Goal: Task Accomplishment & Management: Manage account settings

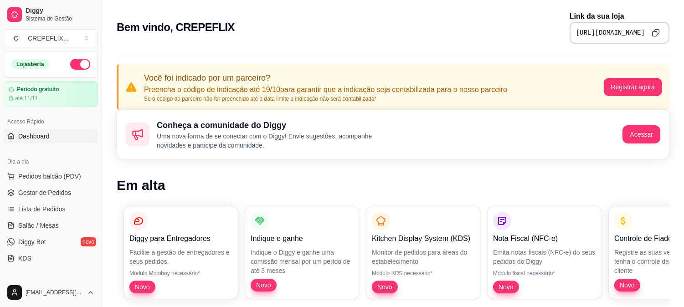
click at [254, 88] on p "Preencha o código de indicação até 19/10 para garantir que a indicação seja con…" at bounding box center [325, 89] width 363 height 11
click at [30, 132] on span "Dashboard" at bounding box center [33, 136] width 31 height 9
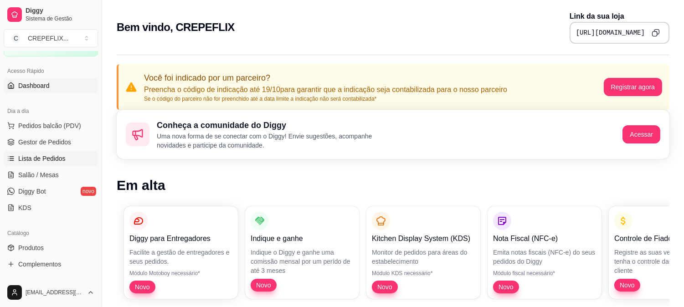
scroll to position [101, 0]
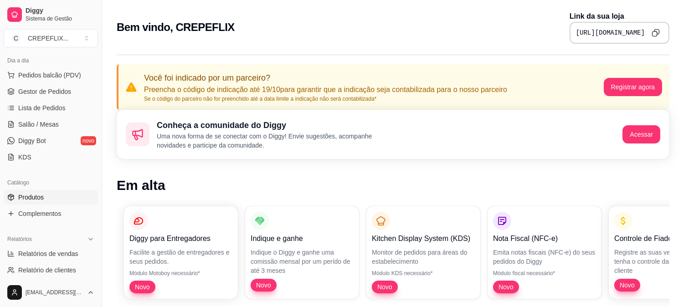
click at [30, 197] on span "Produtos" at bounding box center [31, 197] width 26 height 9
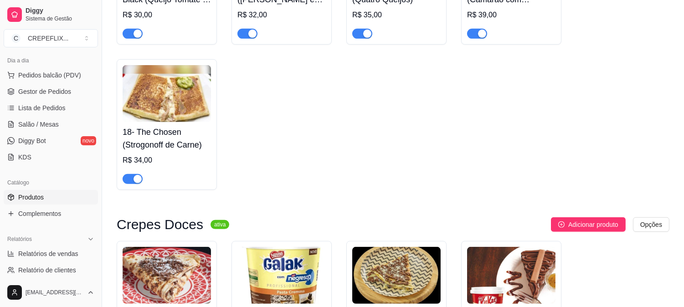
scroll to position [962, 0]
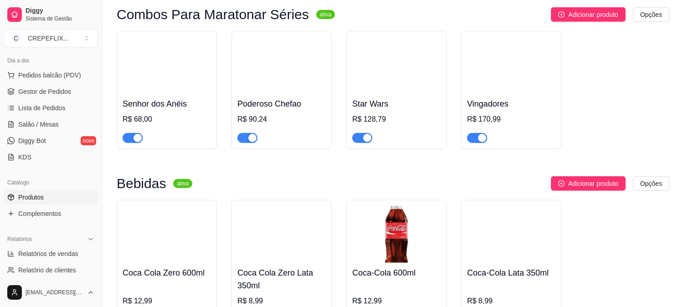
scroll to position [1316, 0]
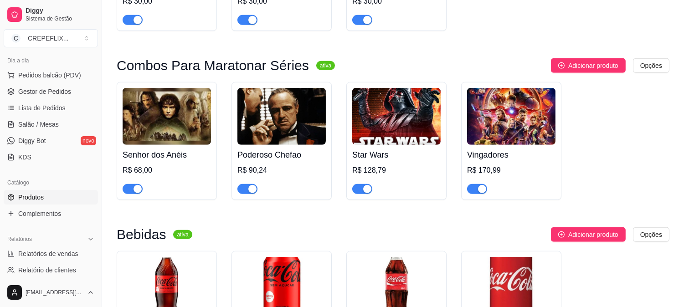
click at [163, 161] on h4 "Senhor dos Anéis" at bounding box center [167, 155] width 88 height 13
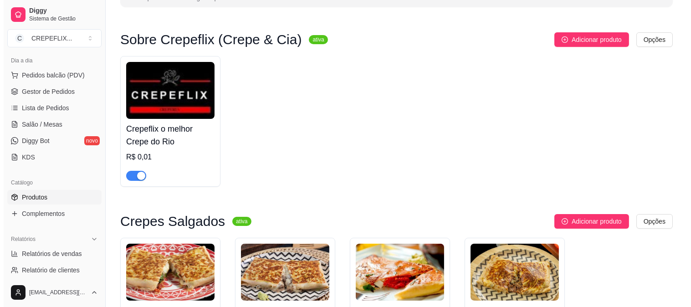
scroll to position [202, 0]
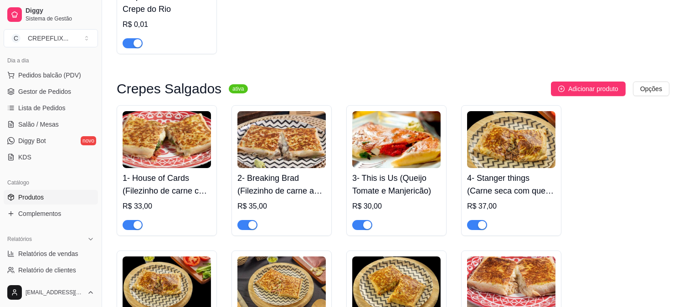
click at [163, 134] on img at bounding box center [167, 139] width 88 height 57
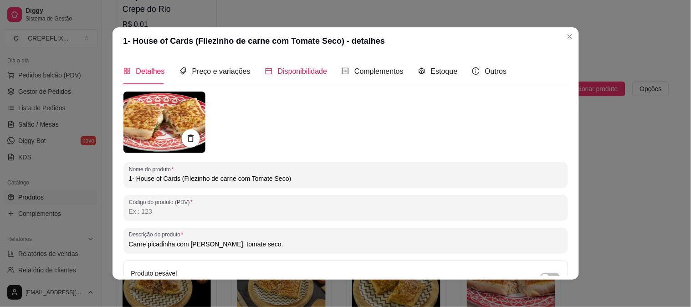
click at [303, 75] on span "Disponibilidade" at bounding box center [303, 71] width 50 height 8
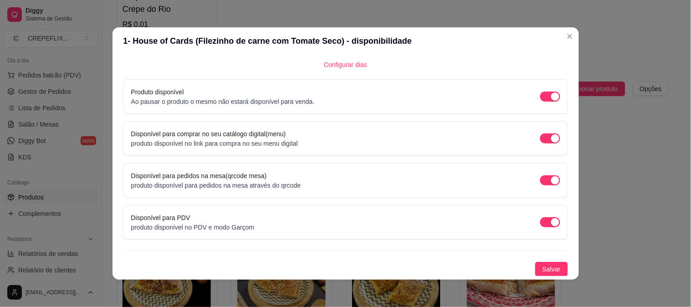
scroll to position [0, 0]
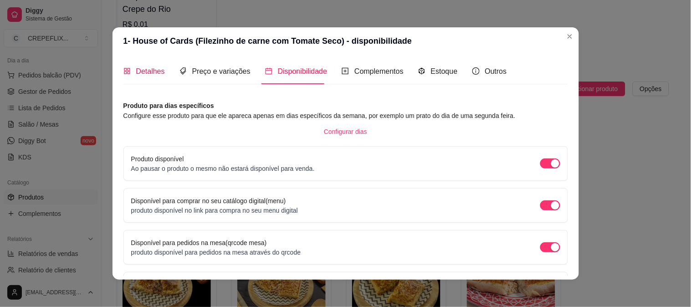
click at [150, 70] on span "Detalhes" at bounding box center [150, 71] width 29 height 8
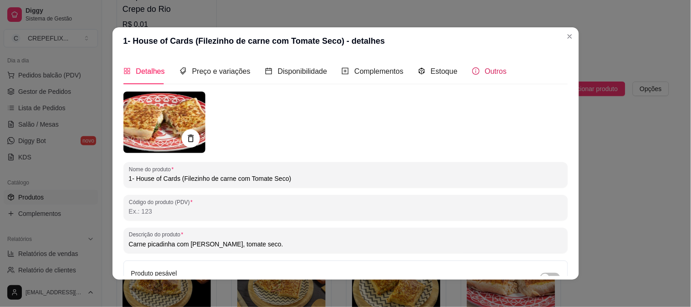
click at [489, 70] on span "Outros" at bounding box center [496, 71] width 22 height 8
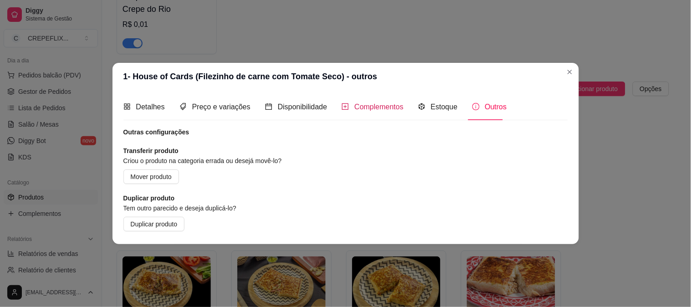
click at [376, 108] on span "Complementos" at bounding box center [379, 107] width 49 height 8
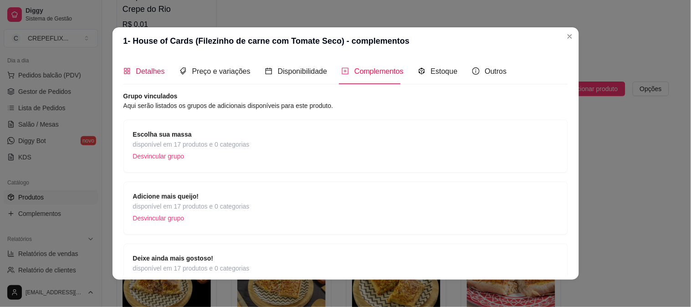
click at [147, 73] on span "Detalhes" at bounding box center [150, 71] width 29 height 8
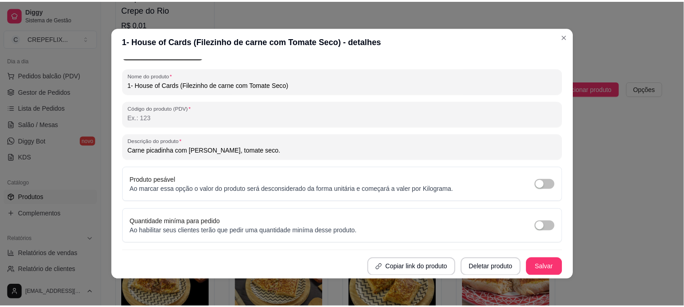
scroll to position [2, 0]
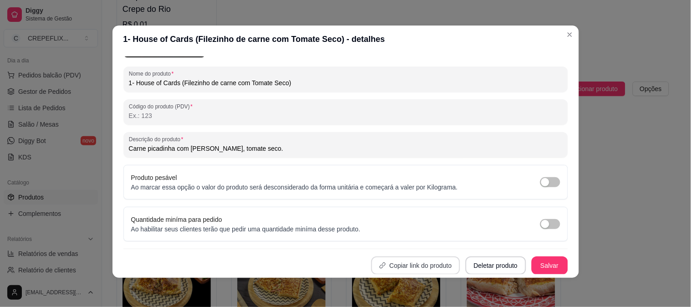
click at [408, 262] on button "Copiar link do produto" at bounding box center [415, 266] width 89 height 18
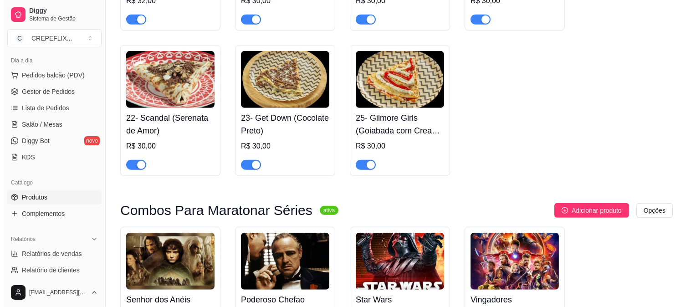
scroll to position [1266, 0]
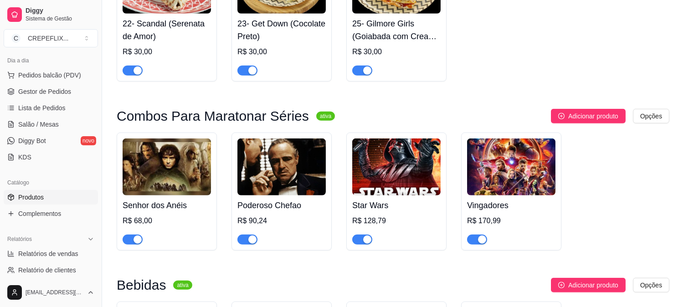
click at [198, 180] on img at bounding box center [167, 167] width 88 height 57
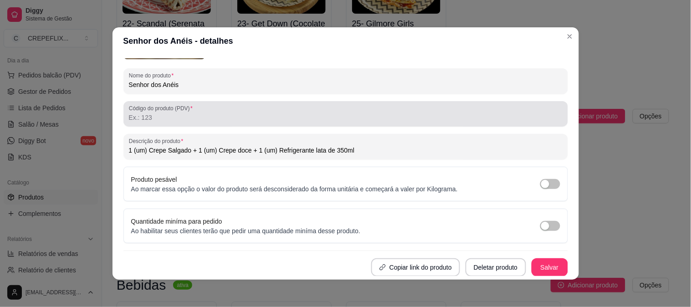
scroll to position [0, 0]
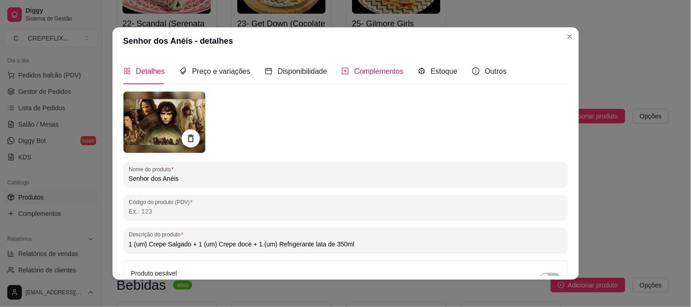
click at [355, 71] on span "Complementos" at bounding box center [379, 71] width 49 height 8
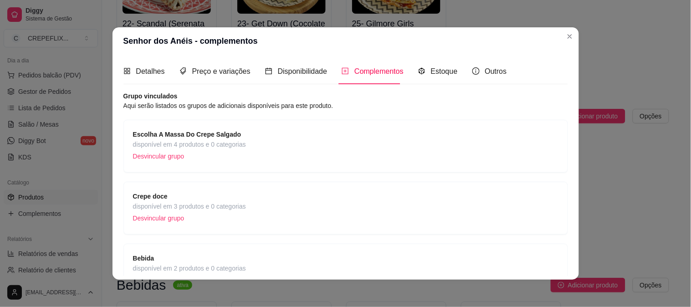
scroll to position [57, 0]
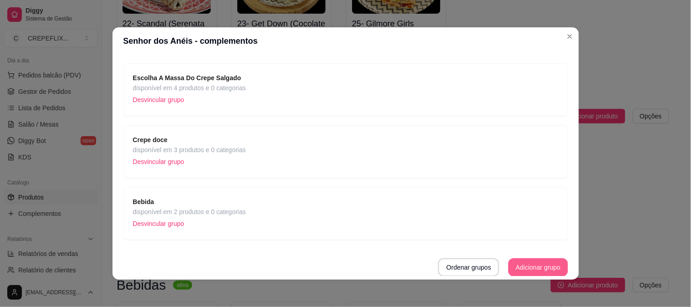
click at [525, 264] on button "Adicionar grupo" at bounding box center [538, 267] width 59 height 18
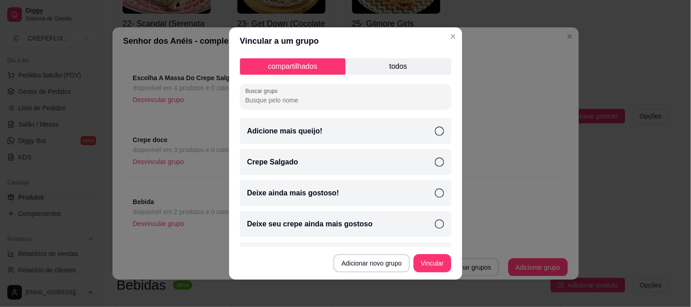
click at [435, 161] on icon at bounding box center [439, 162] width 9 height 9
click at [427, 266] on button "Vincular" at bounding box center [432, 263] width 37 height 18
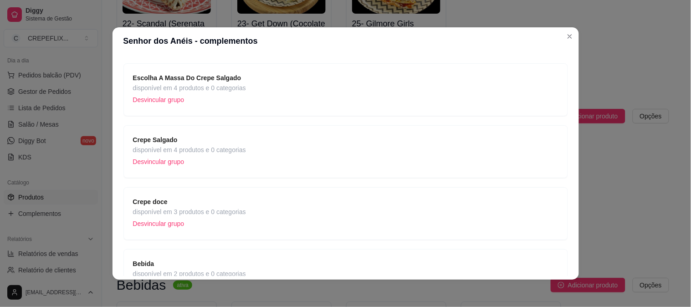
click at [234, 149] on span "disponível em 4 produtos e 0 categorias" at bounding box center [189, 150] width 113 height 10
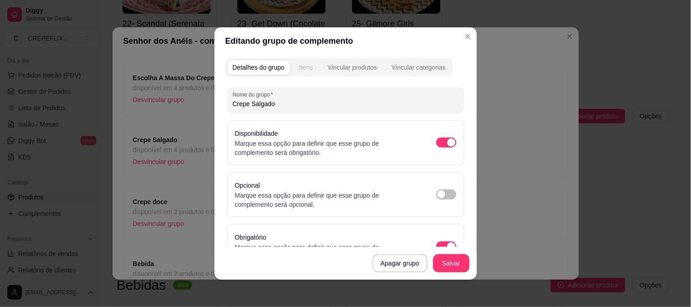
click at [299, 65] on div "Itens" at bounding box center [306, 67] width 14 height 9
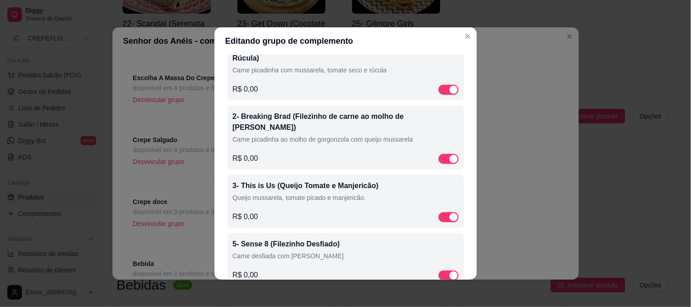
scroll to position [0, 0]
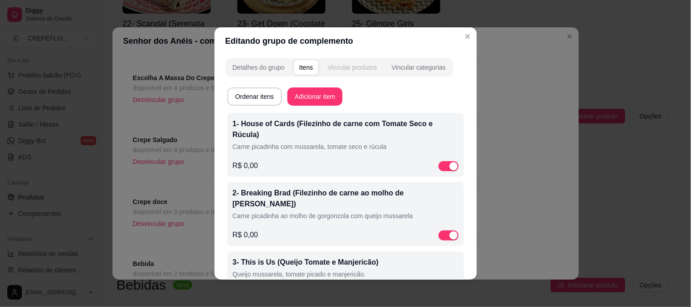
click at [355, 66] on div "Vincular produtos" at bounding box center [353, 67] width 50 height 9
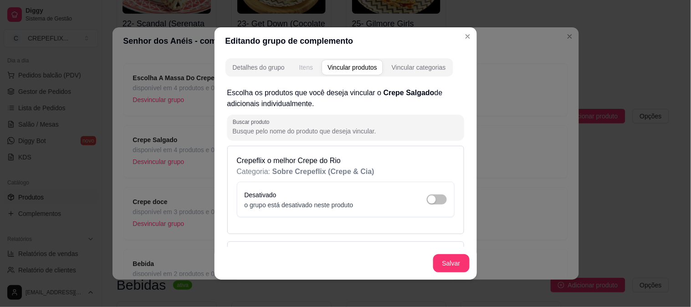
click at [307, 66] on div "Itens" at bounding box center [306, 67] width 14 height 9
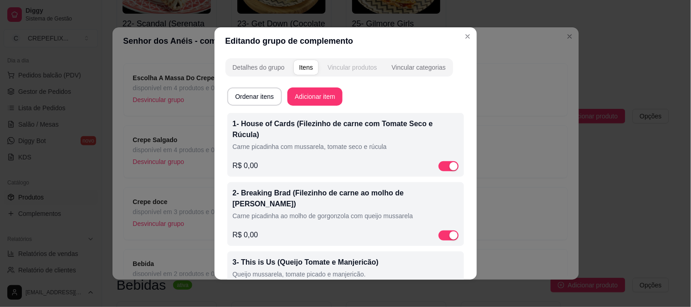
click at [356, 69] on div "Vincular produtos" at bounding box center [353, 67] width 50 height 9
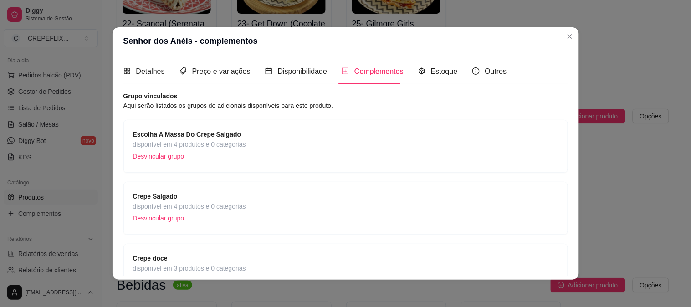
click at [163, 195] on strong "Crepe Salgado" at bounding box center [155, 196] width 45 height 7
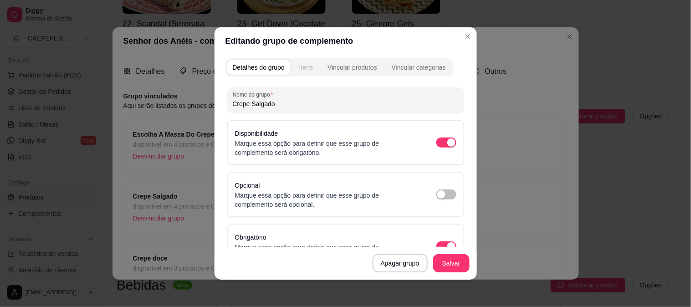
click at [301, 66] on div "Itens" at bounding box center [306, 67] width 14 height 9
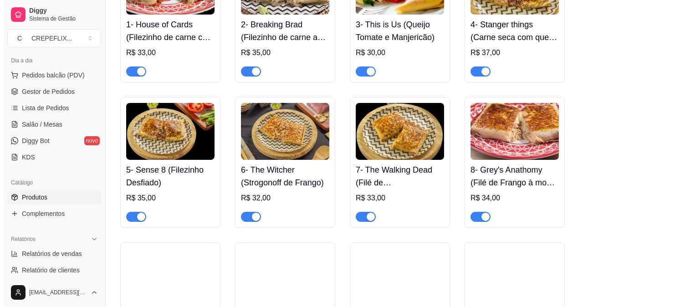
scroll to position [354, 0]
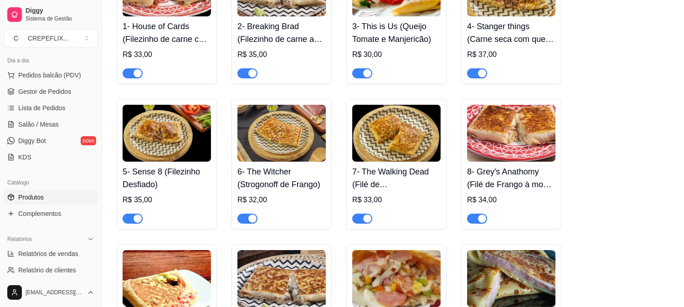
click at [297, 139] on img at bounding box center [281, 133] width 88 height 57
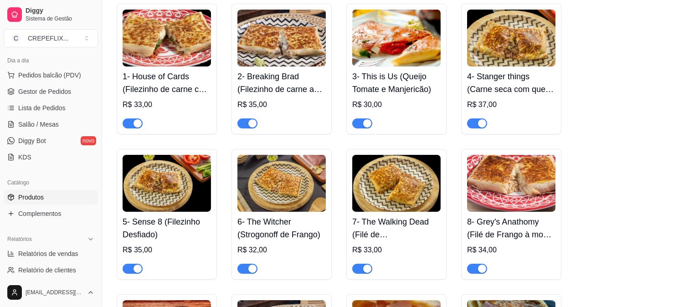
scroll to position [304, 0]
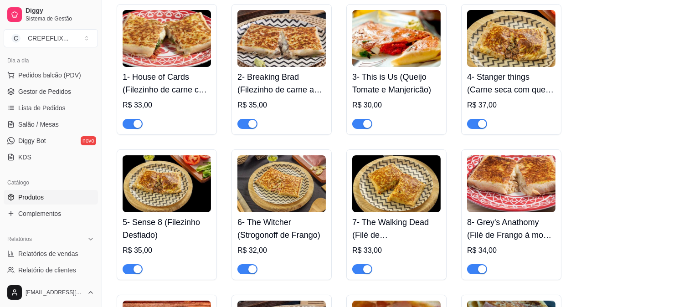
click at [172, 220] on h4 "5- Sense 8 (Filezinho Desfiado)" at bounding box center [167, 229] width 88 height 26
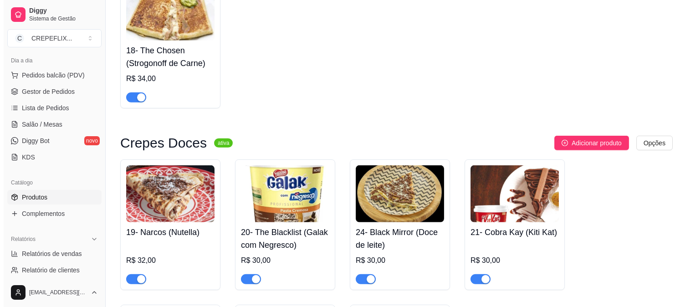
scroll to position [1266, 0]
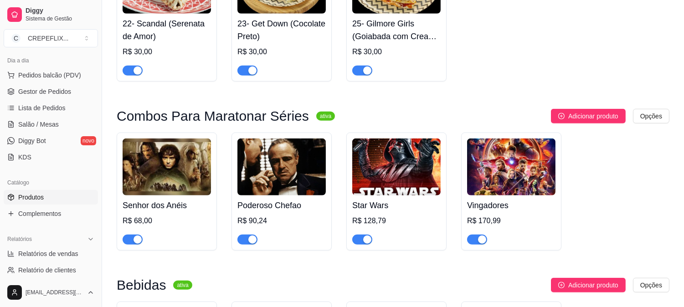
click at [511, 171] on img at bounding box center [511, 167] width 88 height 57
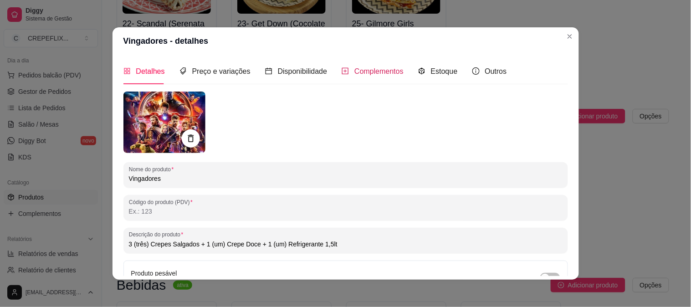
click at [376, 67] on span "Complementos" at bounding box center [379, 71] width 49 height 8
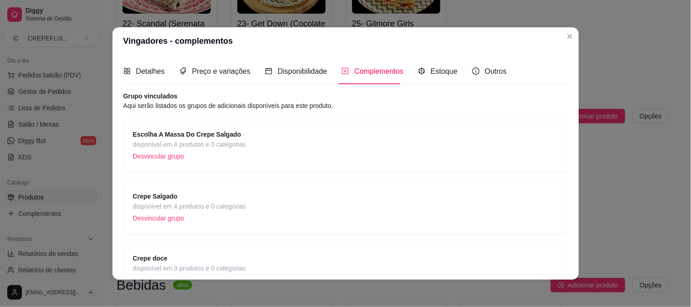
scroll to position [51, 0]
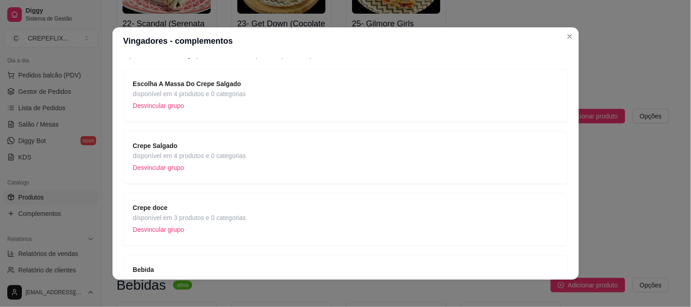
click at [193, 142] on span "Crepe Salgado" at bounding box center [189, 146] width 113 height 10
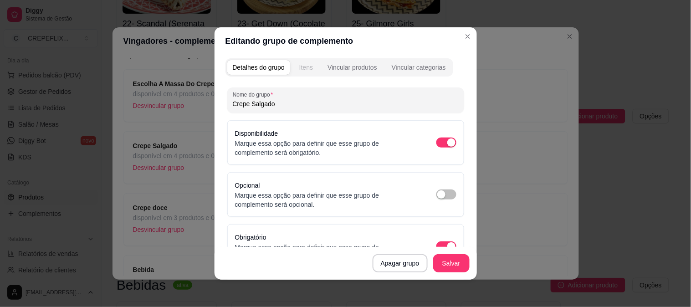
click at [306, 65] on div "Itens" at bounding box center [306, 67] width 14 height 9
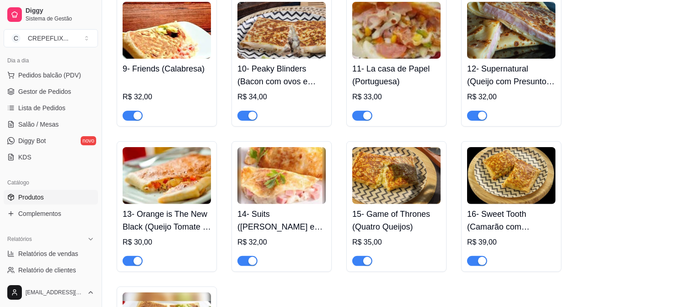
scroll to position [608, 0]
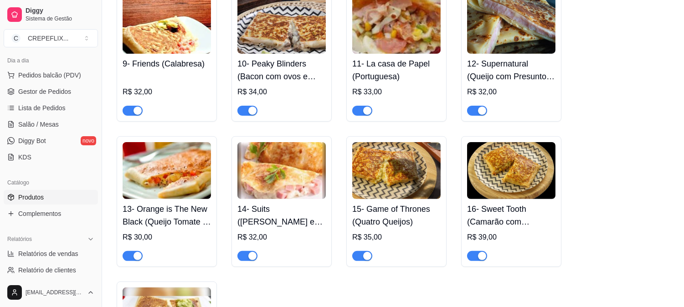
click at [518, 172] on img at bounding box center [511, 170] width 88 height 57
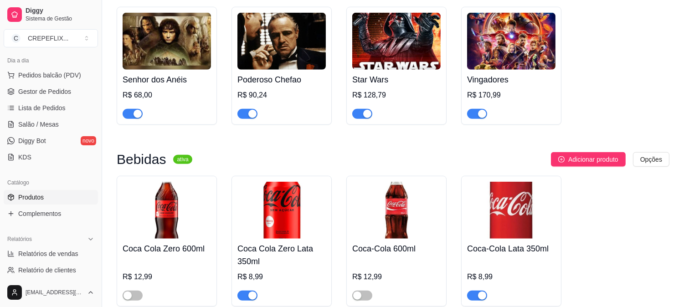
scroll to position [1519, 0]
